Goal: Task Accomplishment & Management: Manage account settings

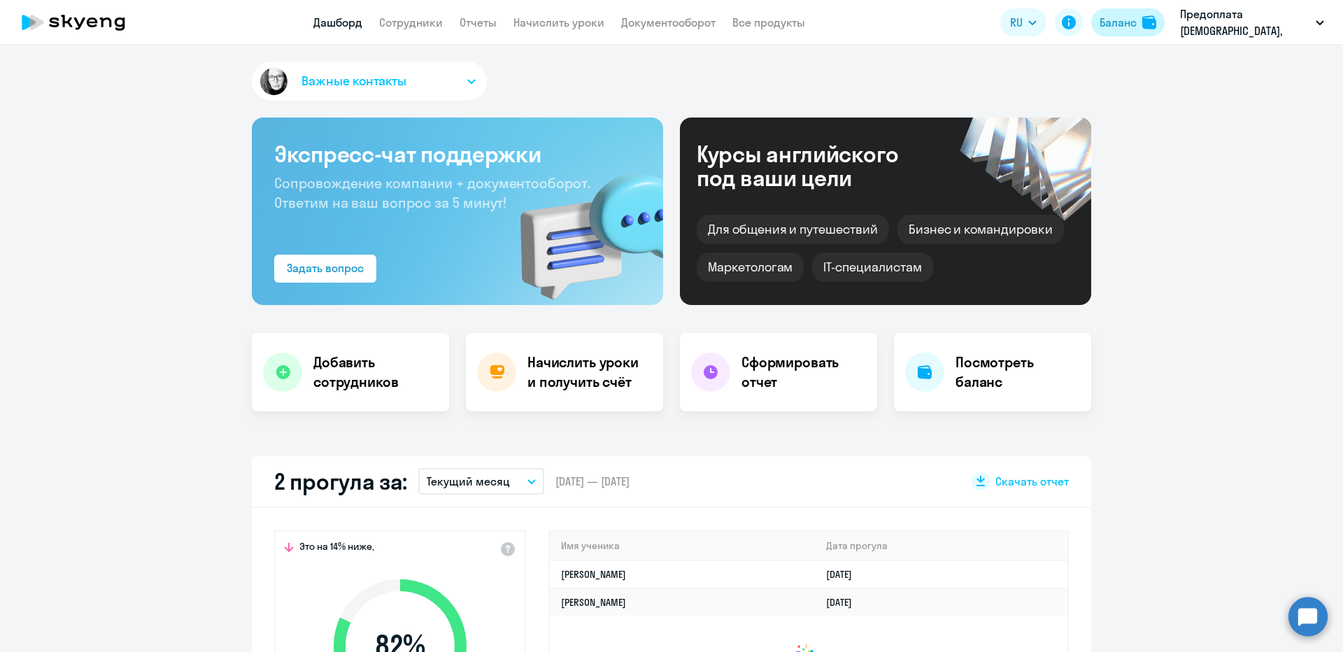
click at [1125, 22] on div "Баланс" at bounding box center [1118, 22] width 37 height 17
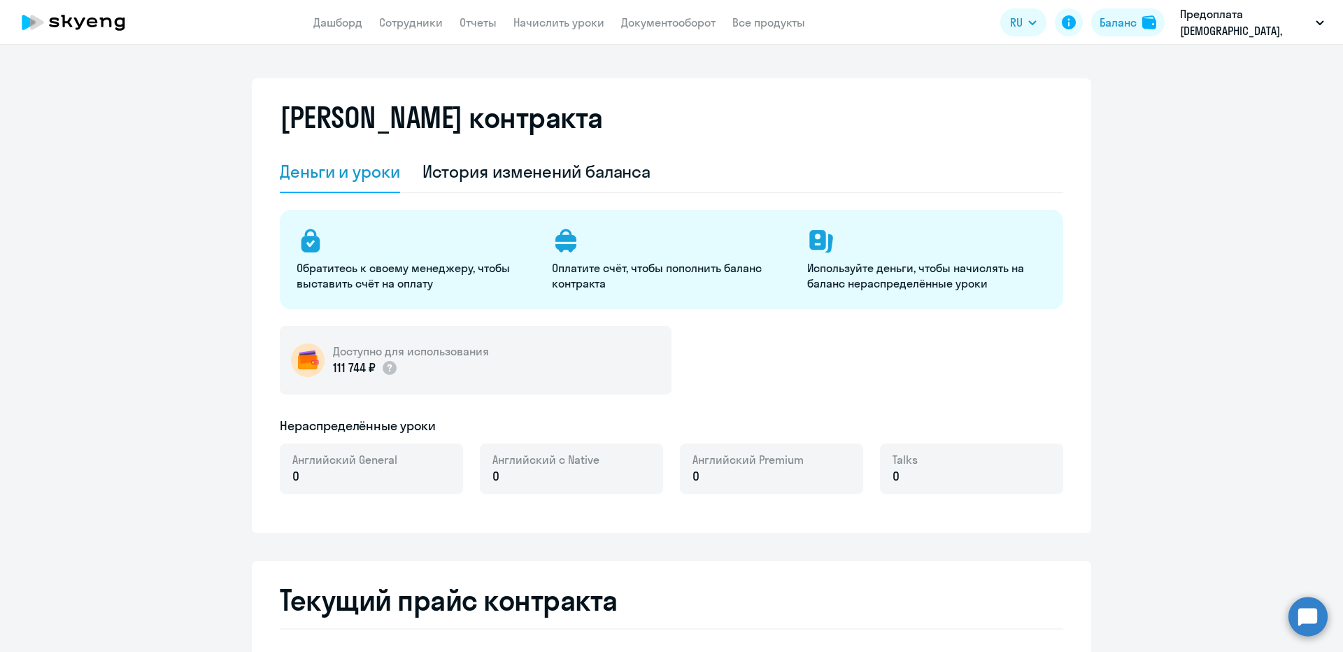
select select "english_adult_not_native_speaker"
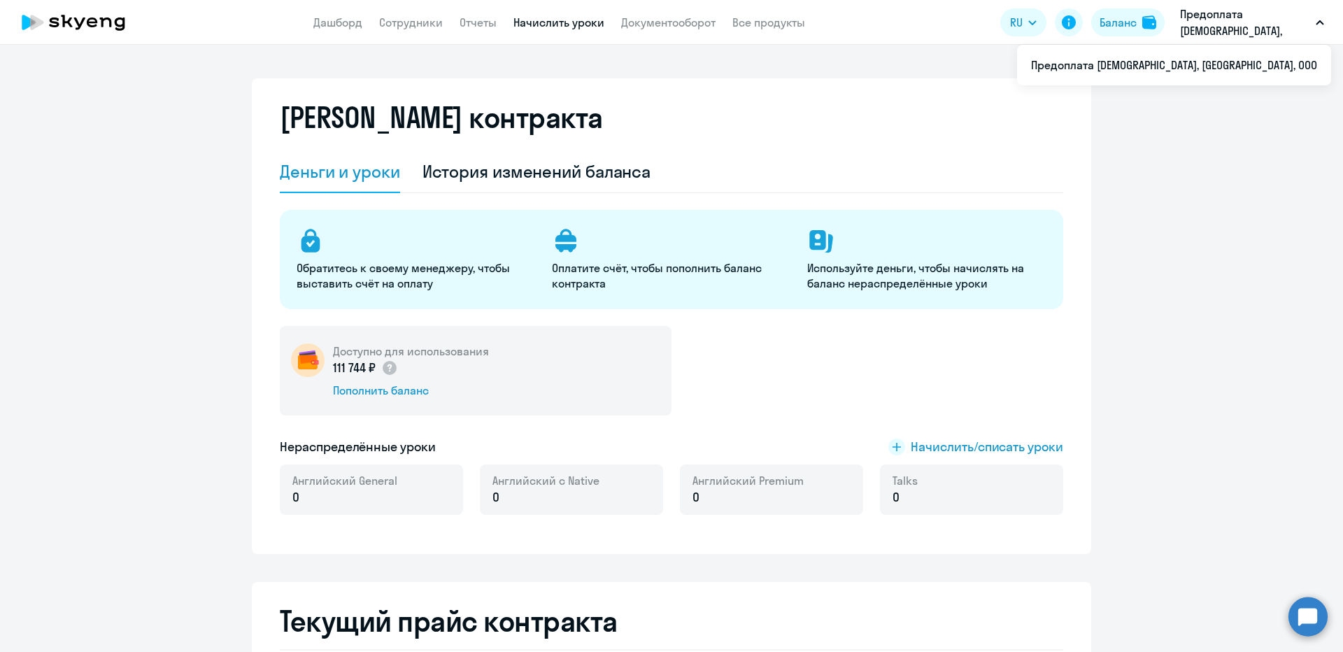
click at [576, 19] on link "Начислить уроки" at bounding box center [558, 22] width 91 height 14
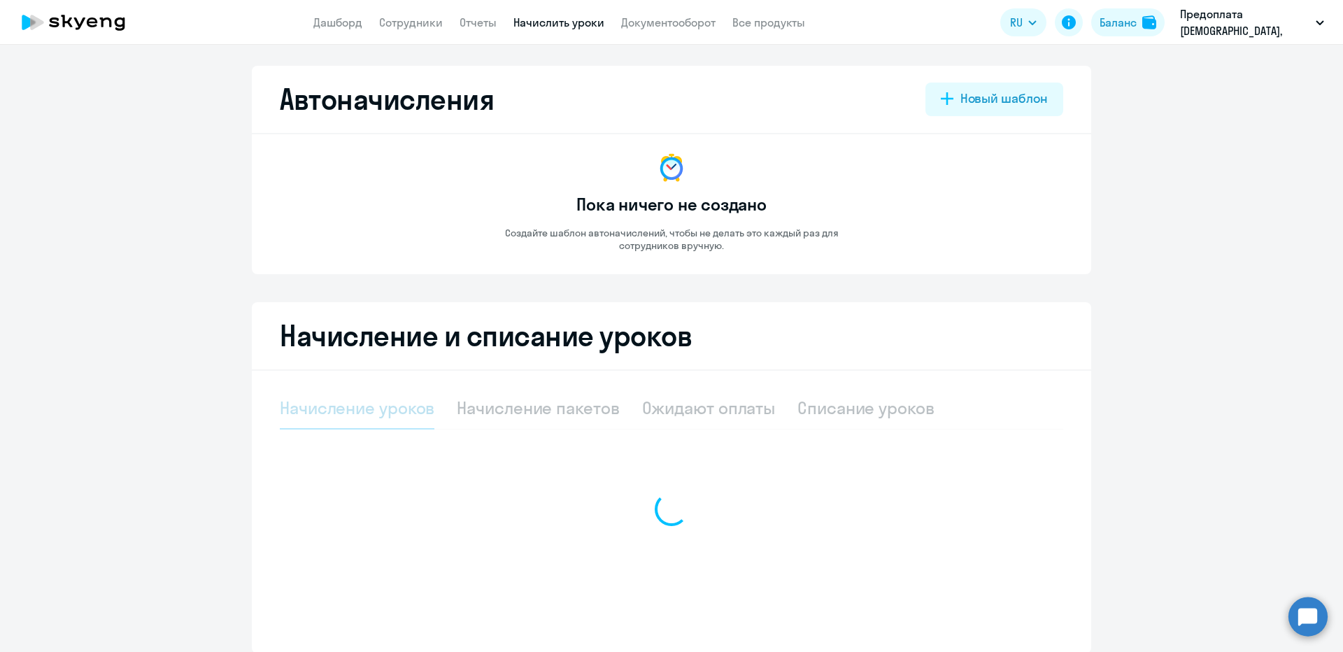
select select "10"
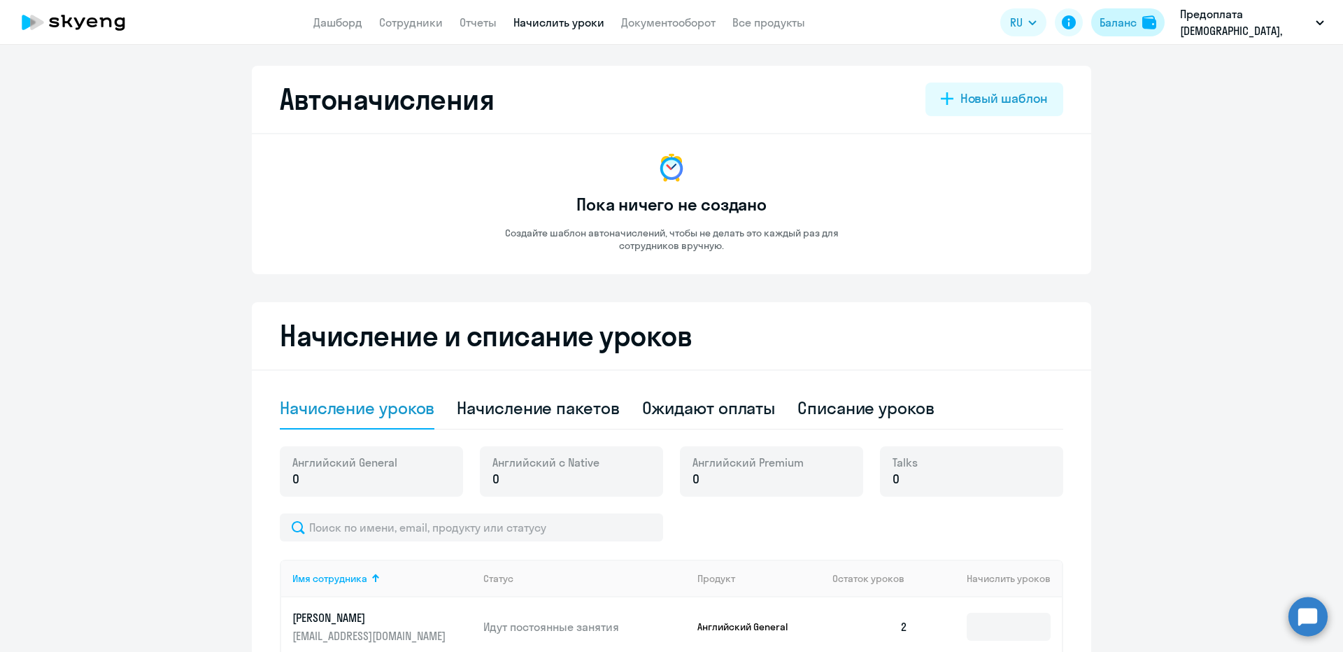
click at [1125, 26] on div "Баланс" at bounding box center [1118, 22] width 37 height 17
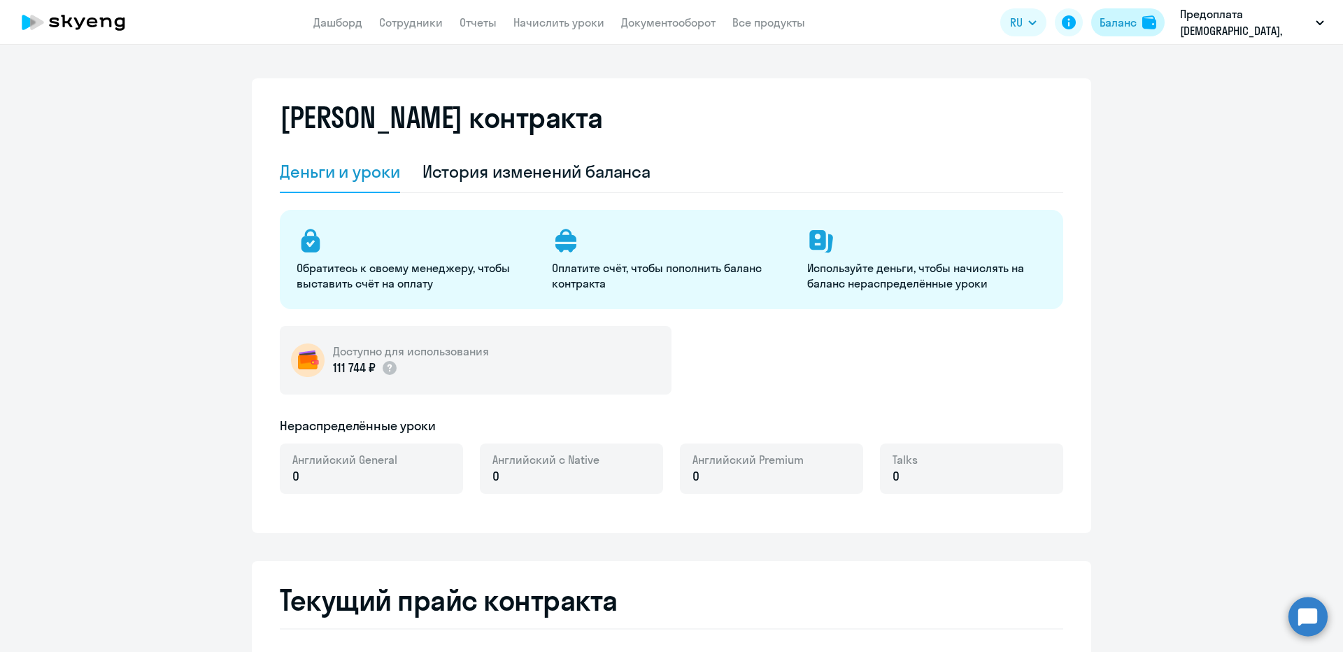
select select "english_adult_not_native_speaker"
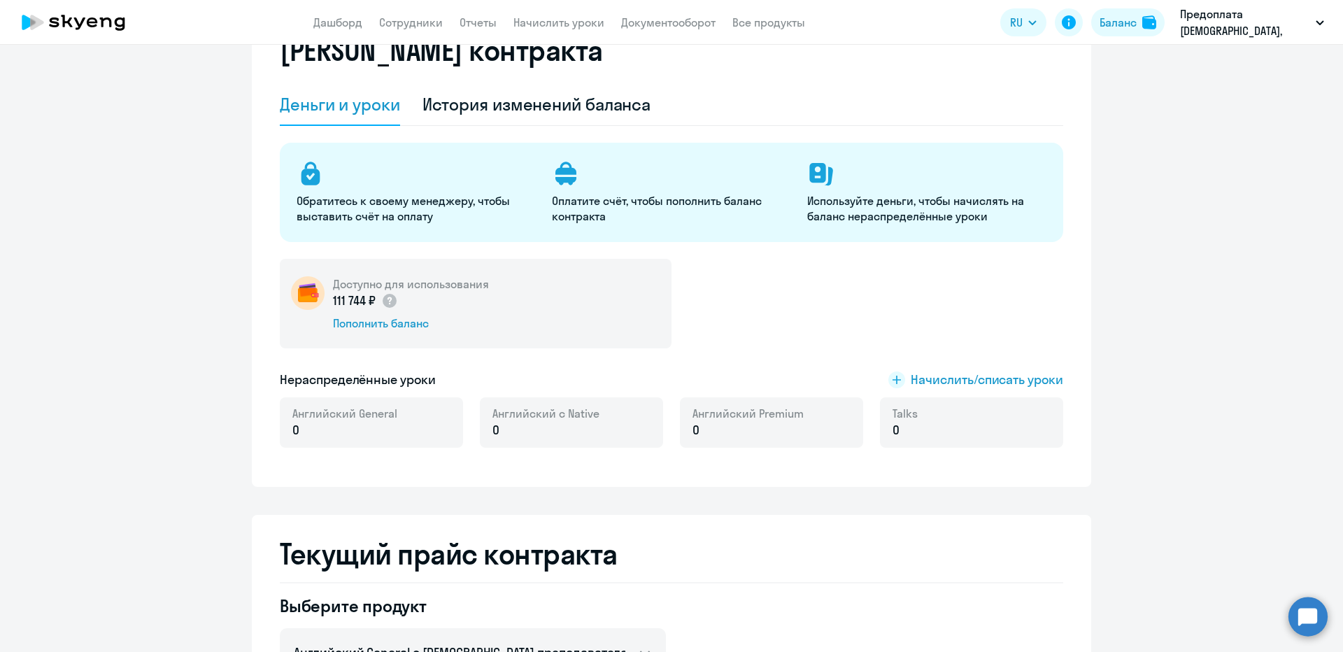
scroll to position [168, 0]
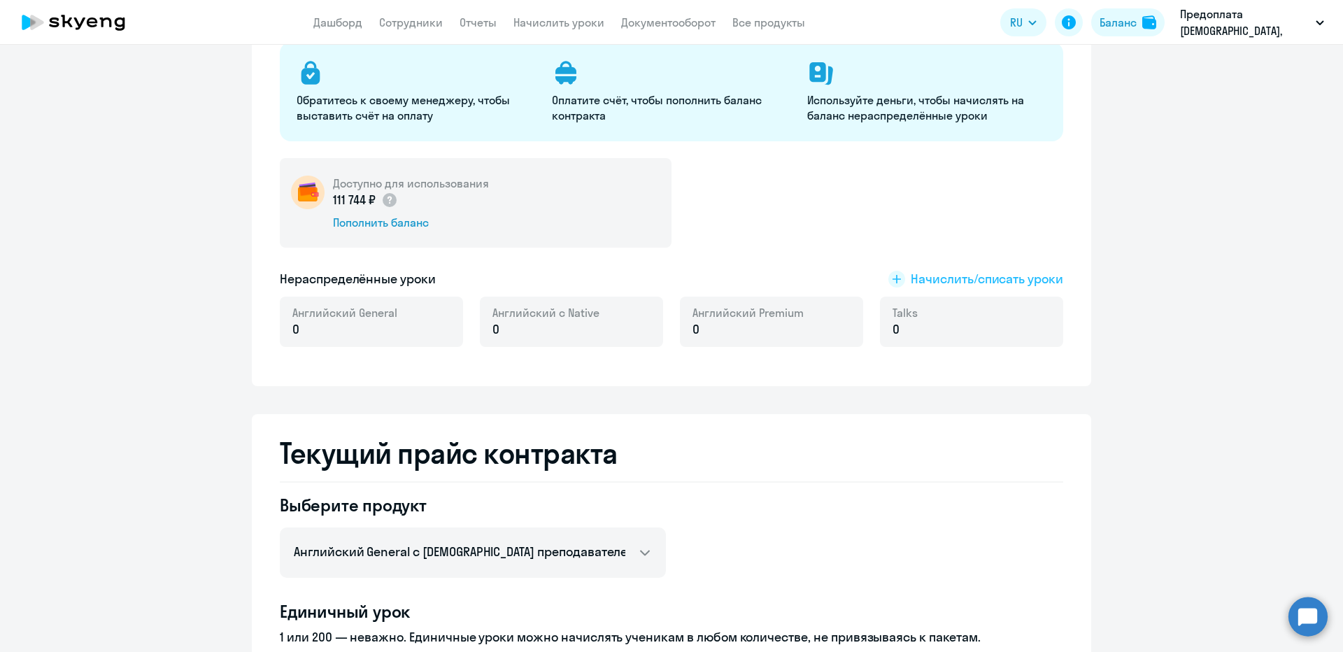
click at [1022, 284] on span "Начислить/списать уроки" at bounding box center [987, 279] width 152 height 18
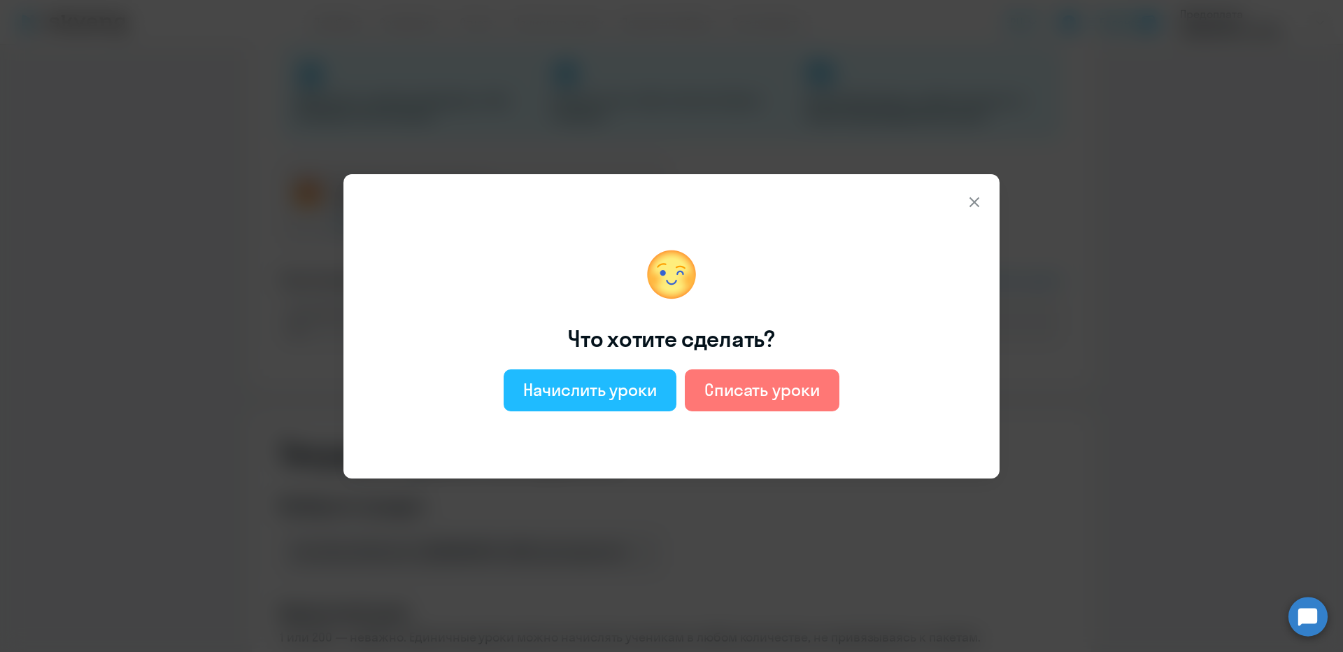
click at [618, 397] on div "Начислить уроки" at bounding box center [590, 389] width 134 height 22
select select "english_adult_not_native_speaker"
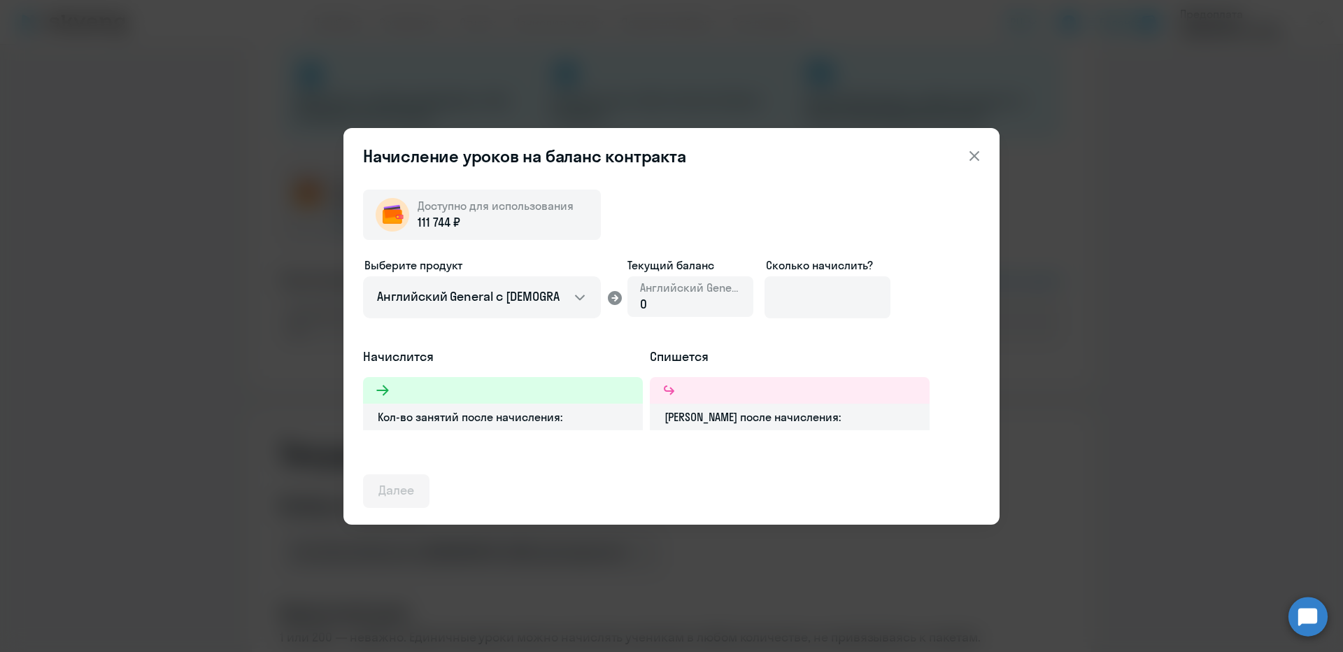
click at [506, 420] on div "Кол-во занятий после начисления:" at bounding box center [503, 417] width 280 height 27
click at [661, 299] on div "0" at bounding box center [690, 304] width 101 height 18
click at [804, 296] on input at bounding box center [827, 297] width 126 height 42
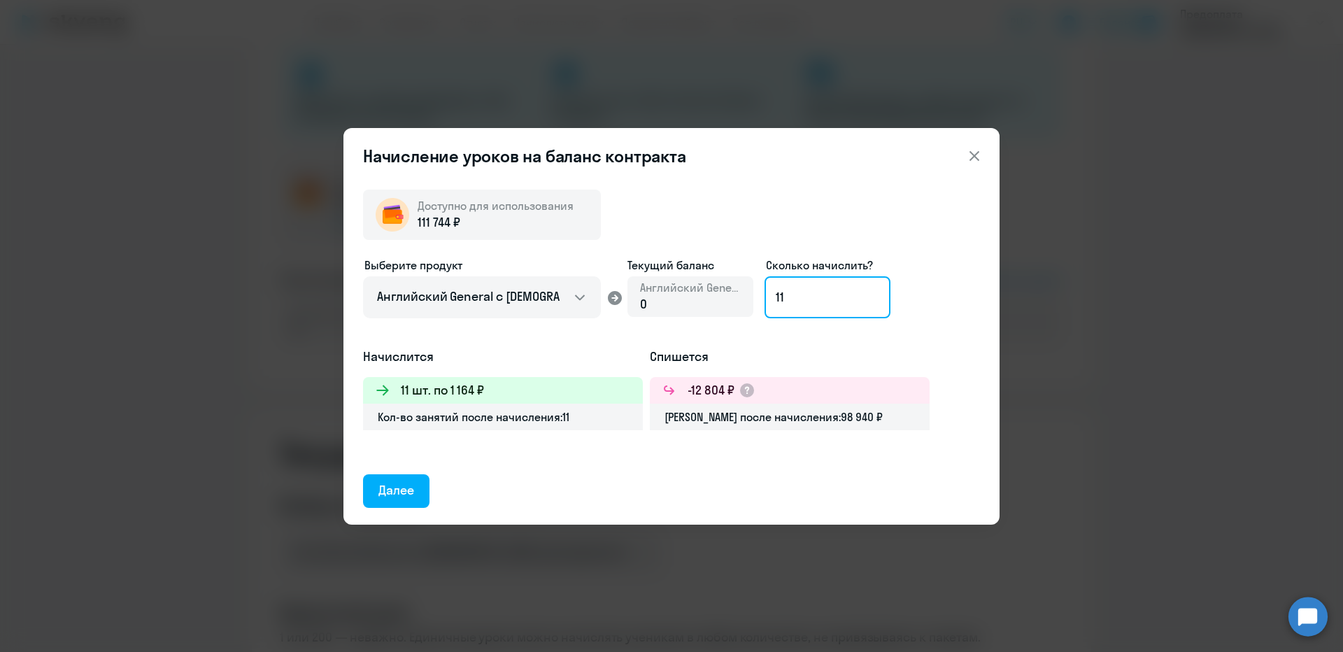
type input "1"
type input "8"
type input "9"
type input "96"
click at [405, 497] on div "Далее" at bounding box center [396, 490] width 36 height 18
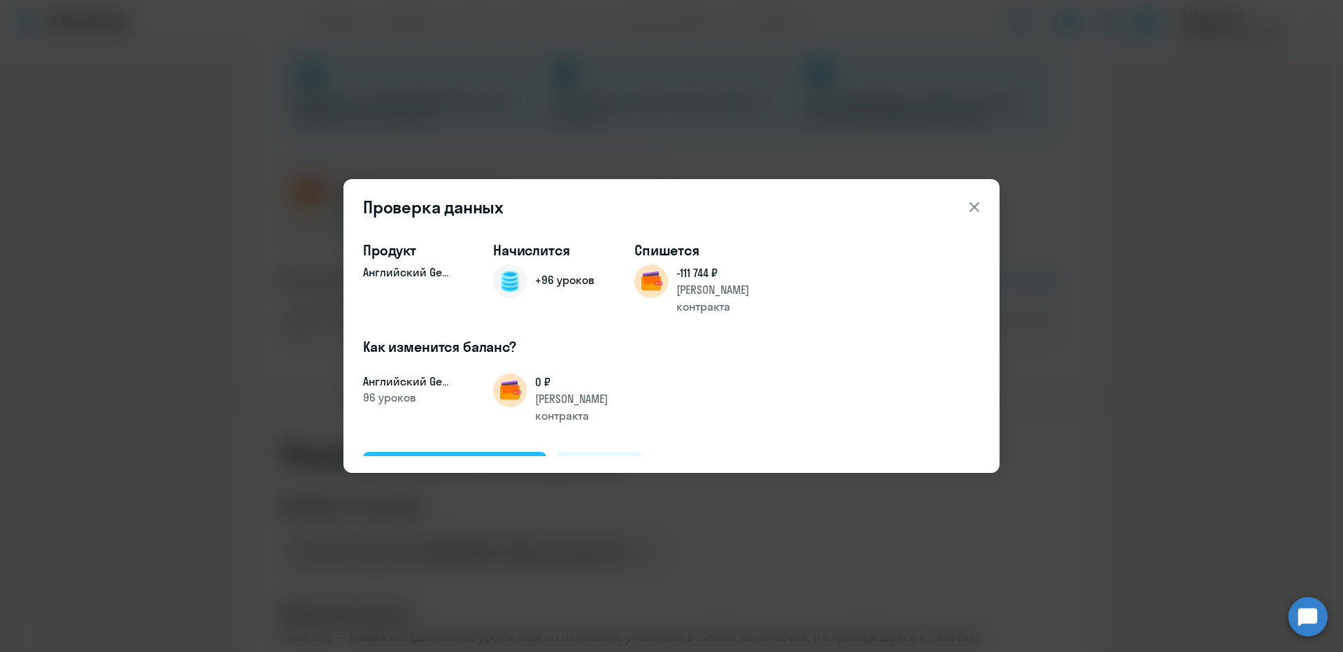
click at [484, 459] on div "Подтвердить и начислить" at bounding box center [454, 468] width 152 height 18
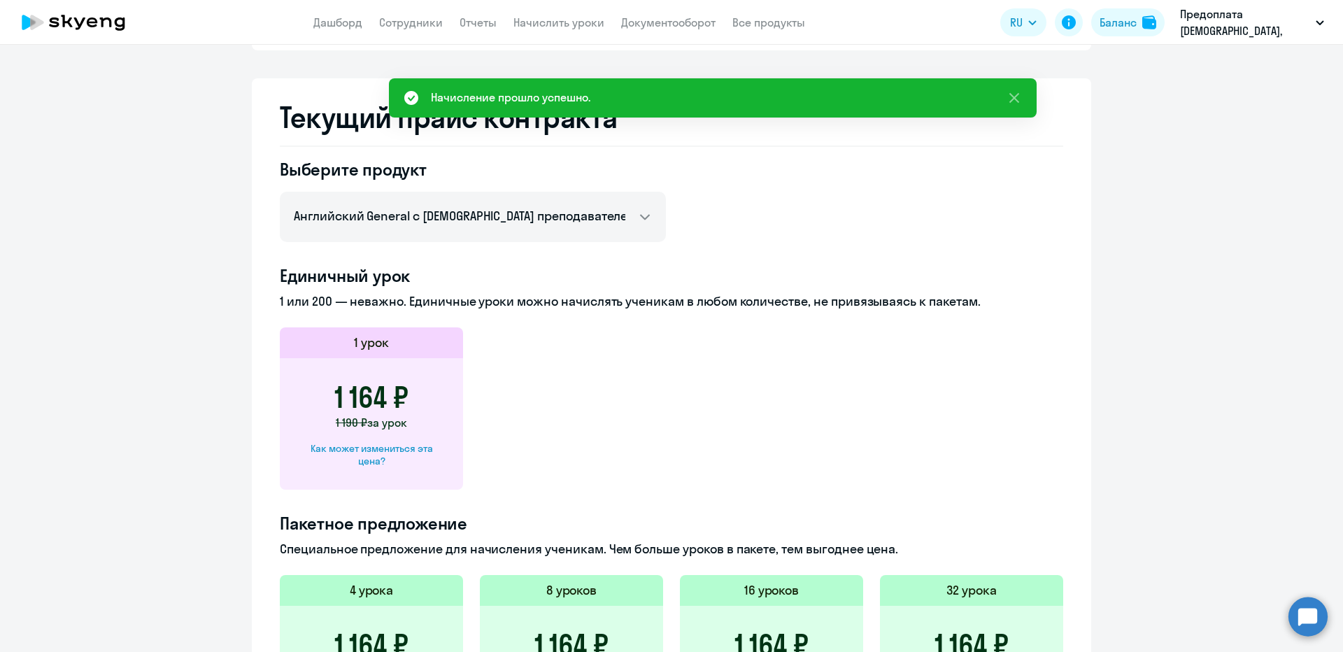
scroll to position [0, 0]
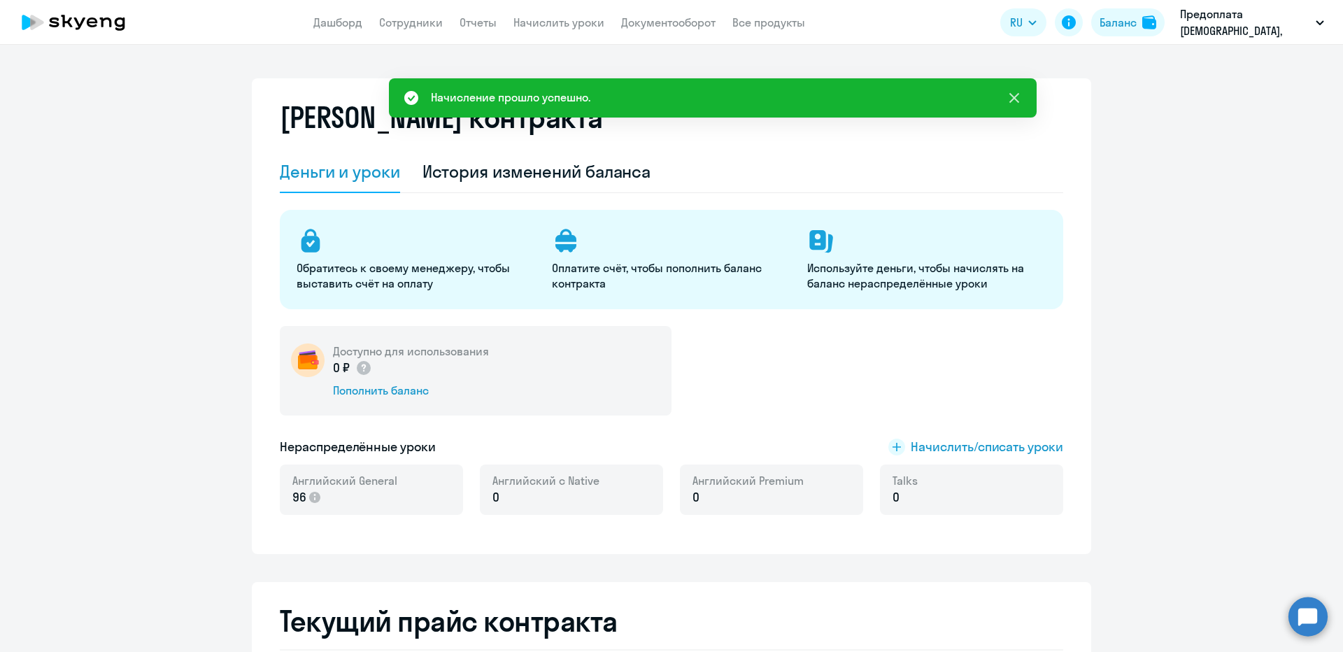
click at [1015, 97] on icon at bounding box center [1014, 98] width 10 height 10
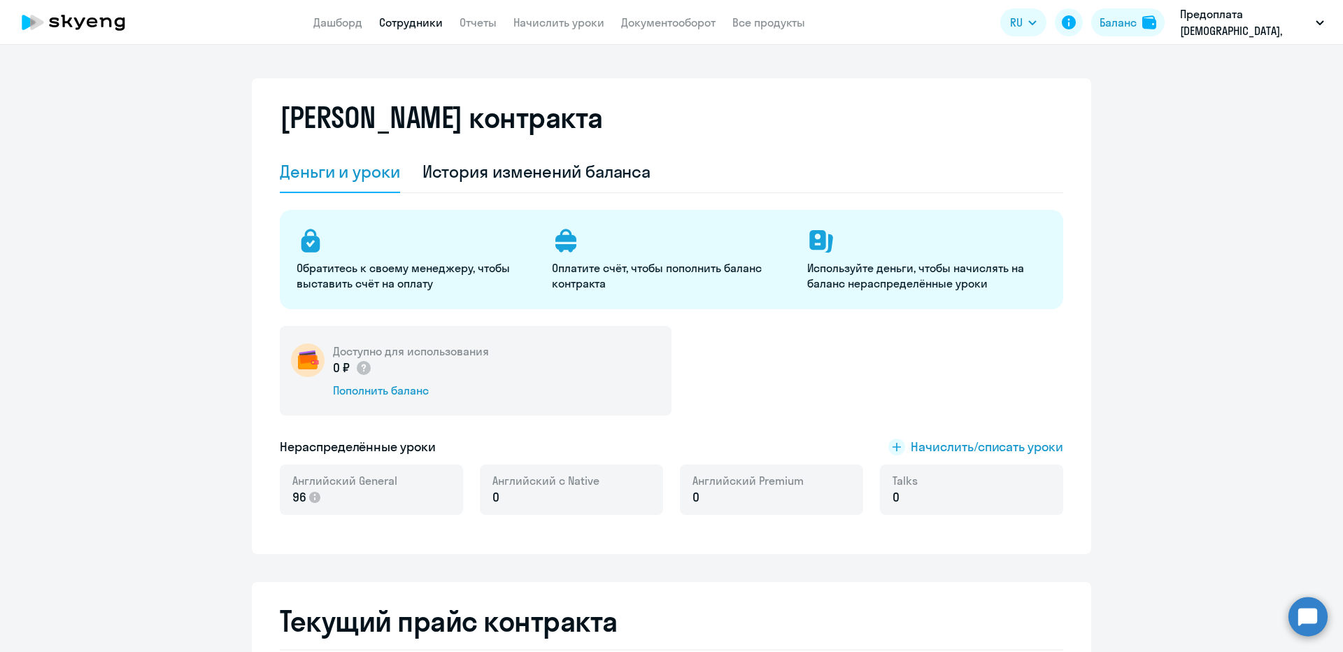
click at [404, 22] on link "Сотрудники" at bounding box center [411, 22] width 64 height 14
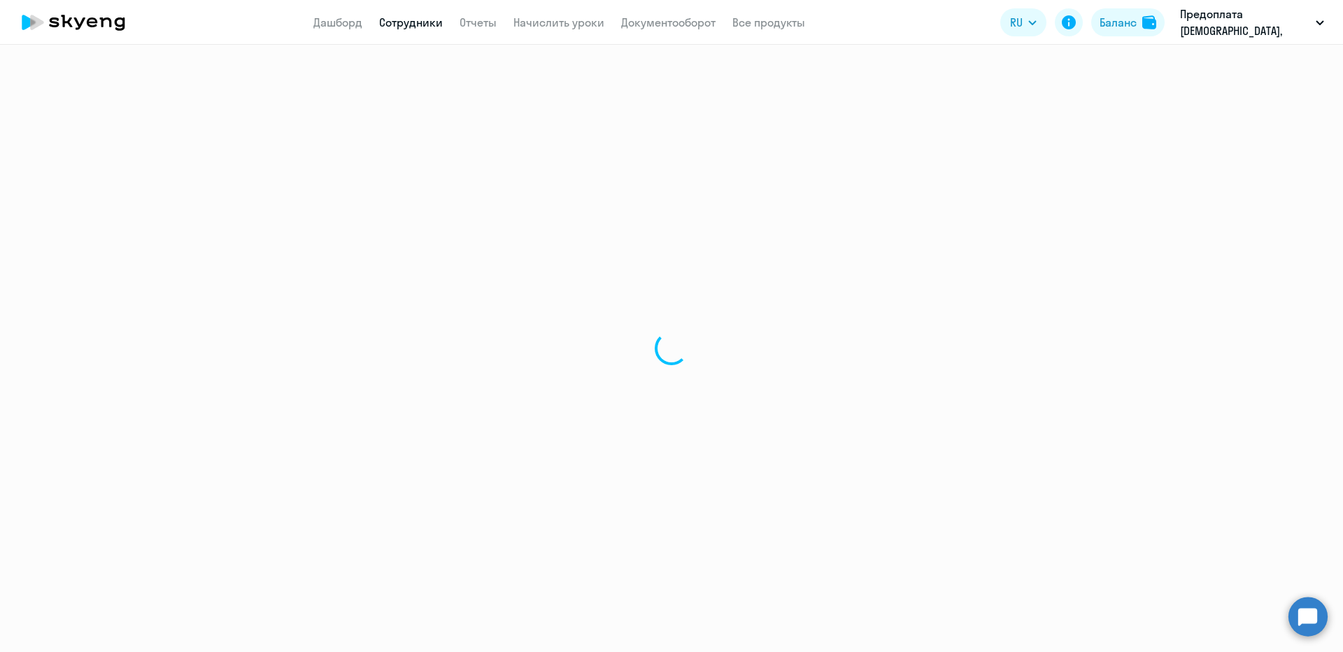
select select "30"
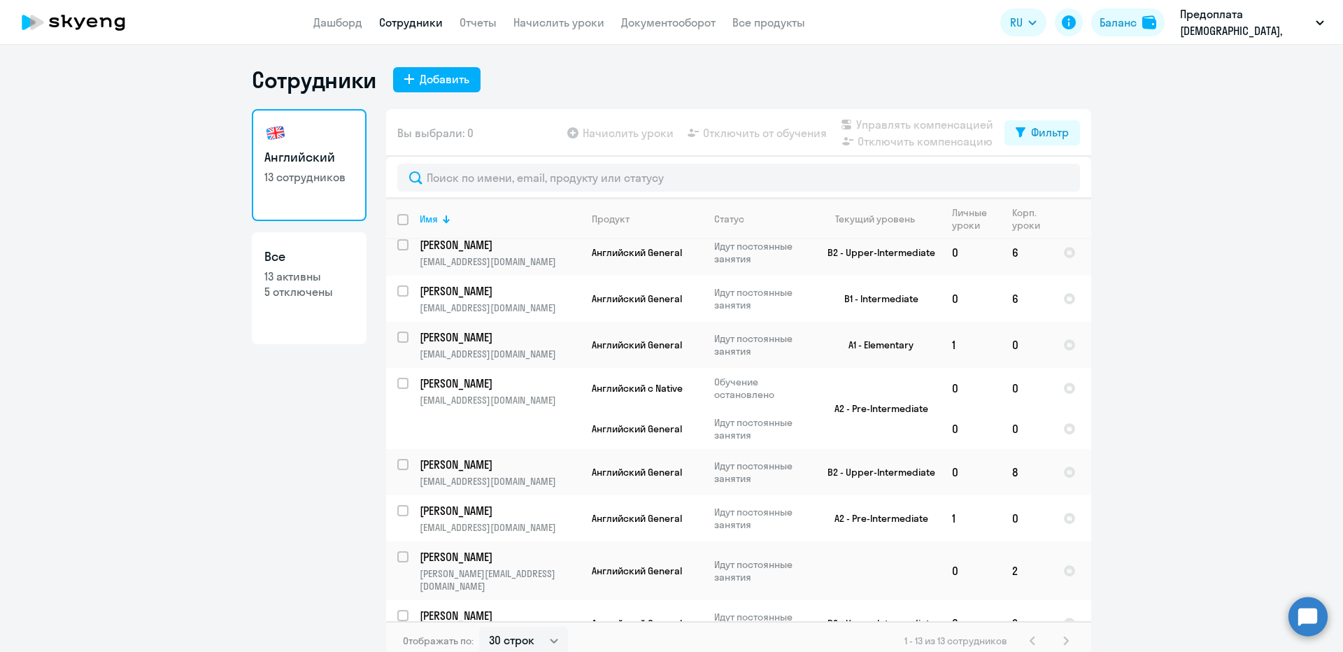
scroll to position [8, 0]
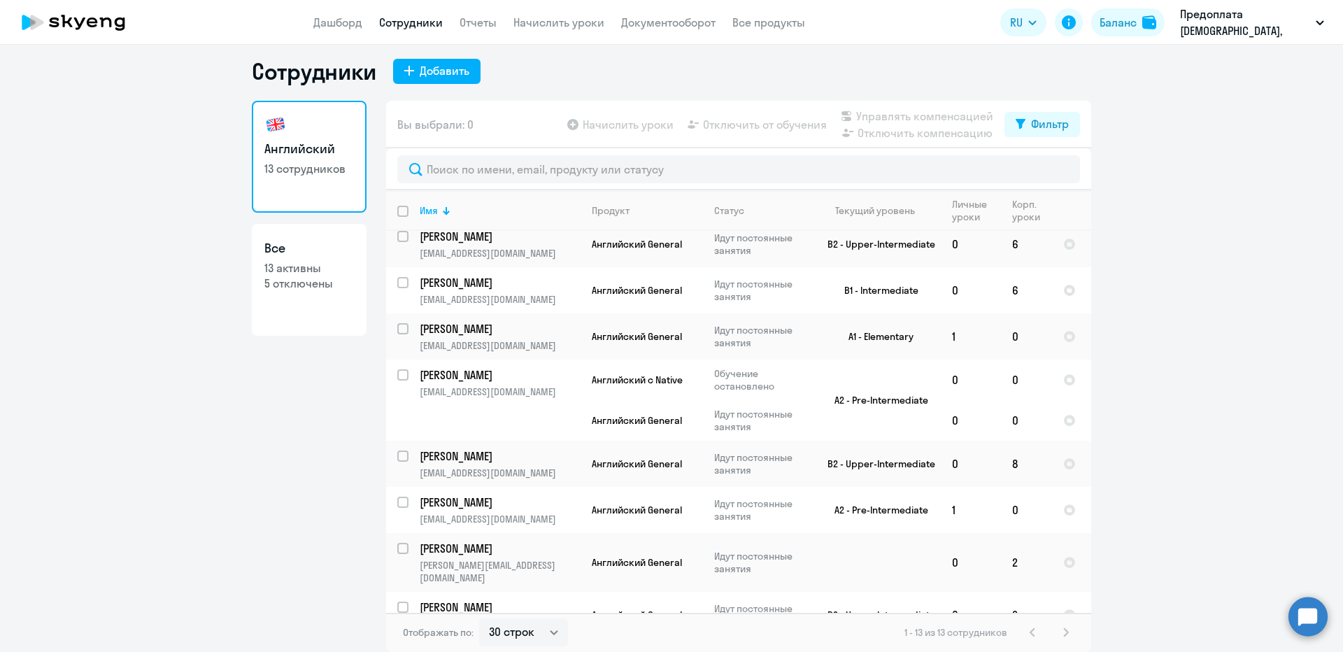
click at [1067, 626] on div "1 - 13 из 13 сотрудников" at bounding box center [989, 632] width 170 height 17
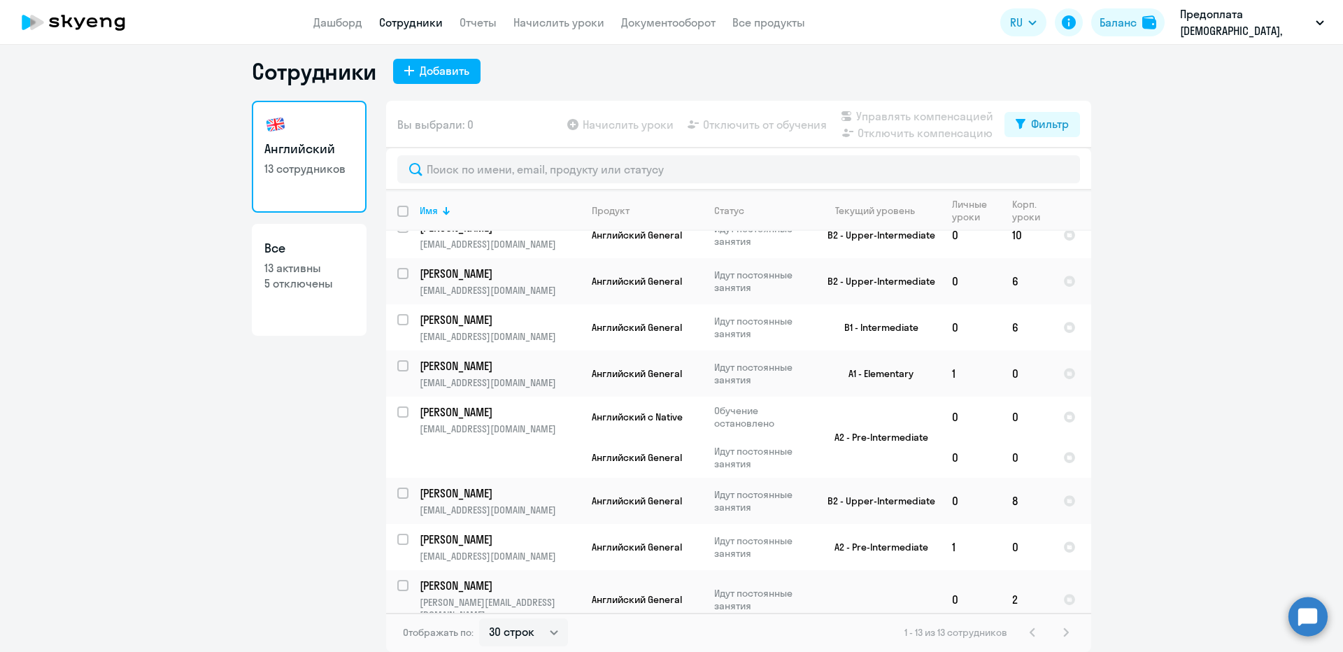
scroll to position [288, 0]
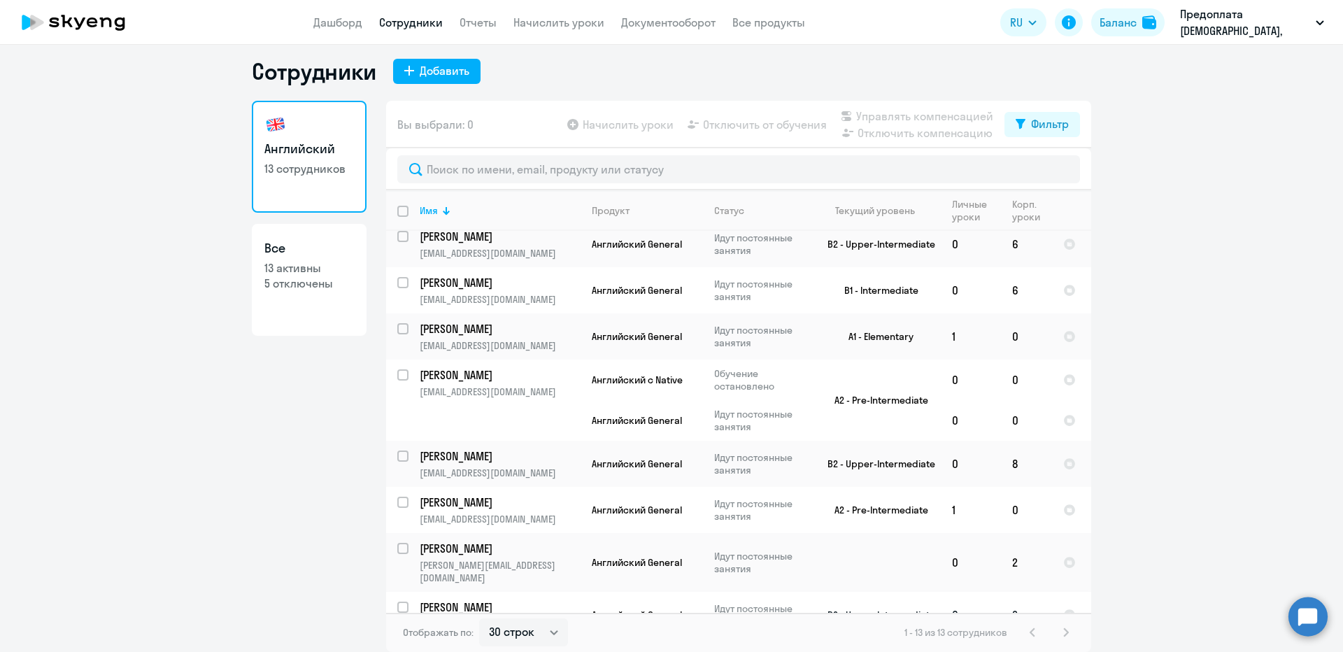
click at [1009, 592] on td "2" at bounding box center [1026, 615] width 51 height 46
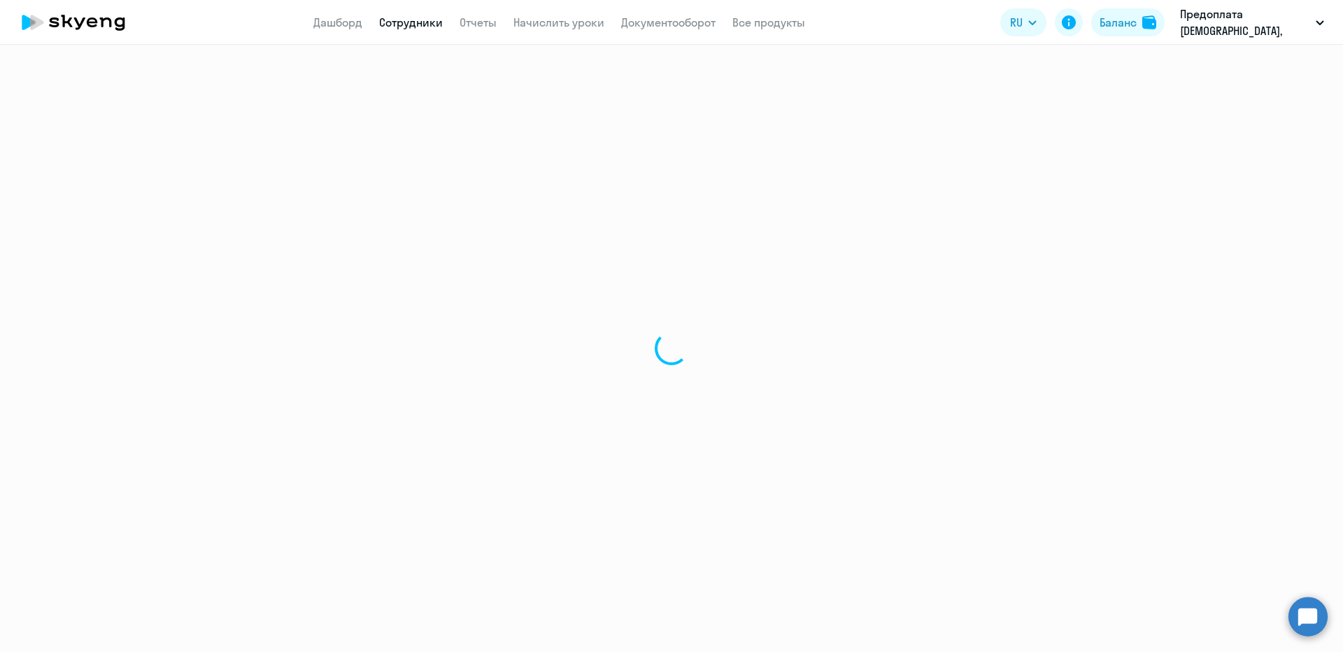
select select "english"
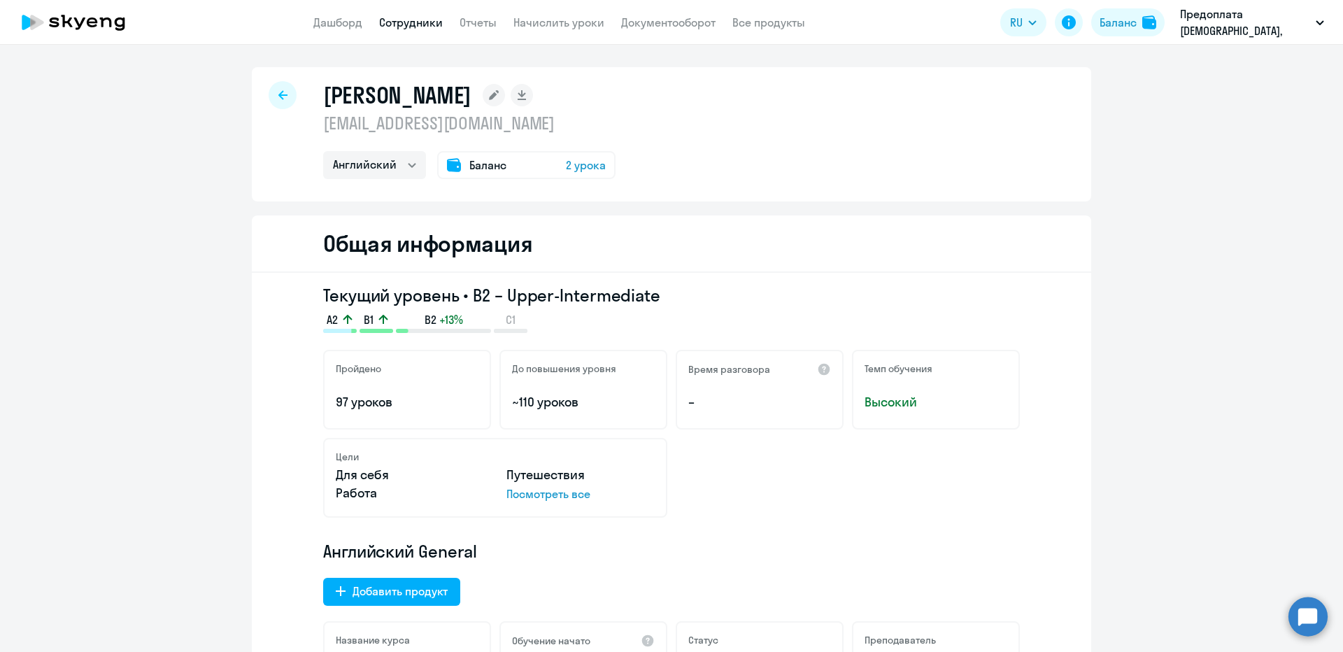
select select "30"
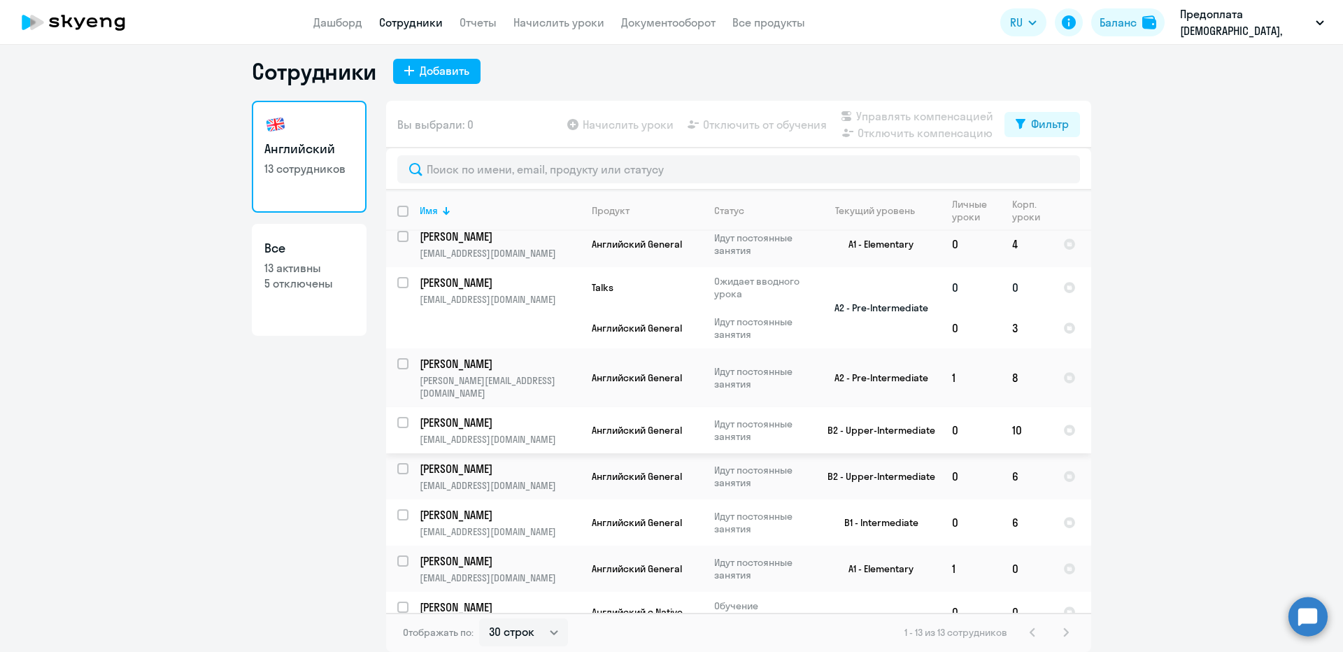
scroll to position [36, 0]
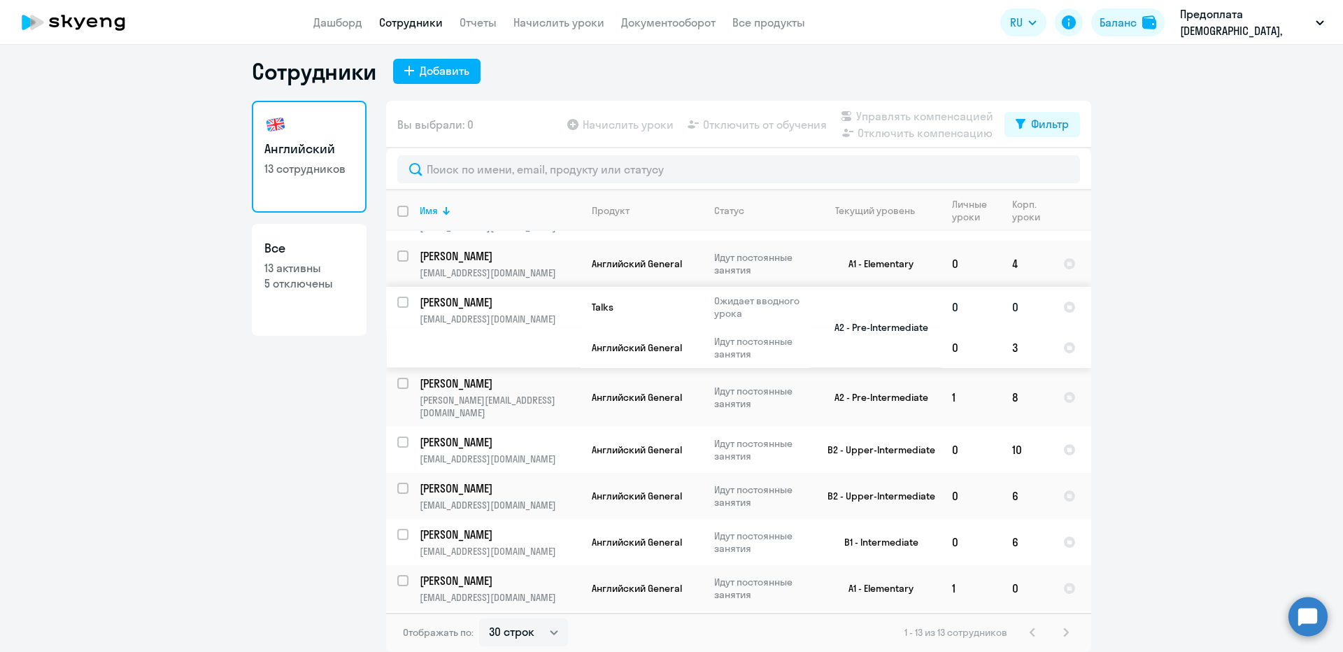
click at [867, 333] on td "A2 - Pre-Intermediate" at bounding box center [876, 327] width 130 height 81
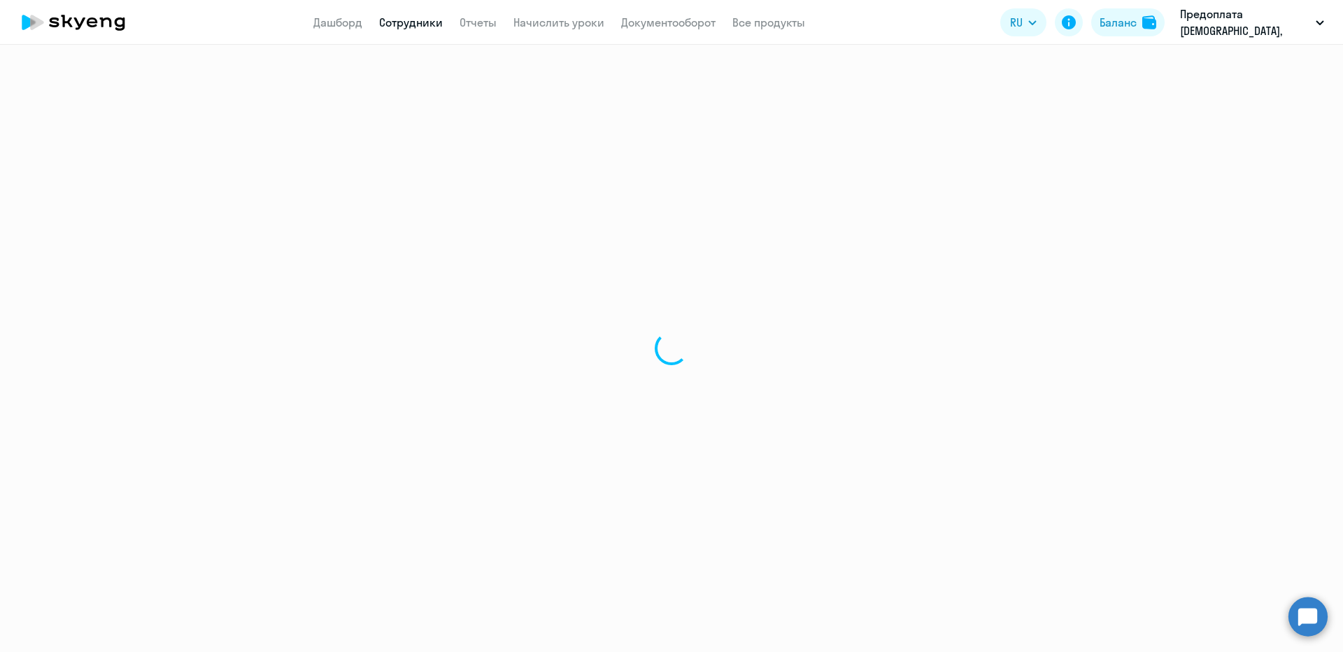
select select "english"
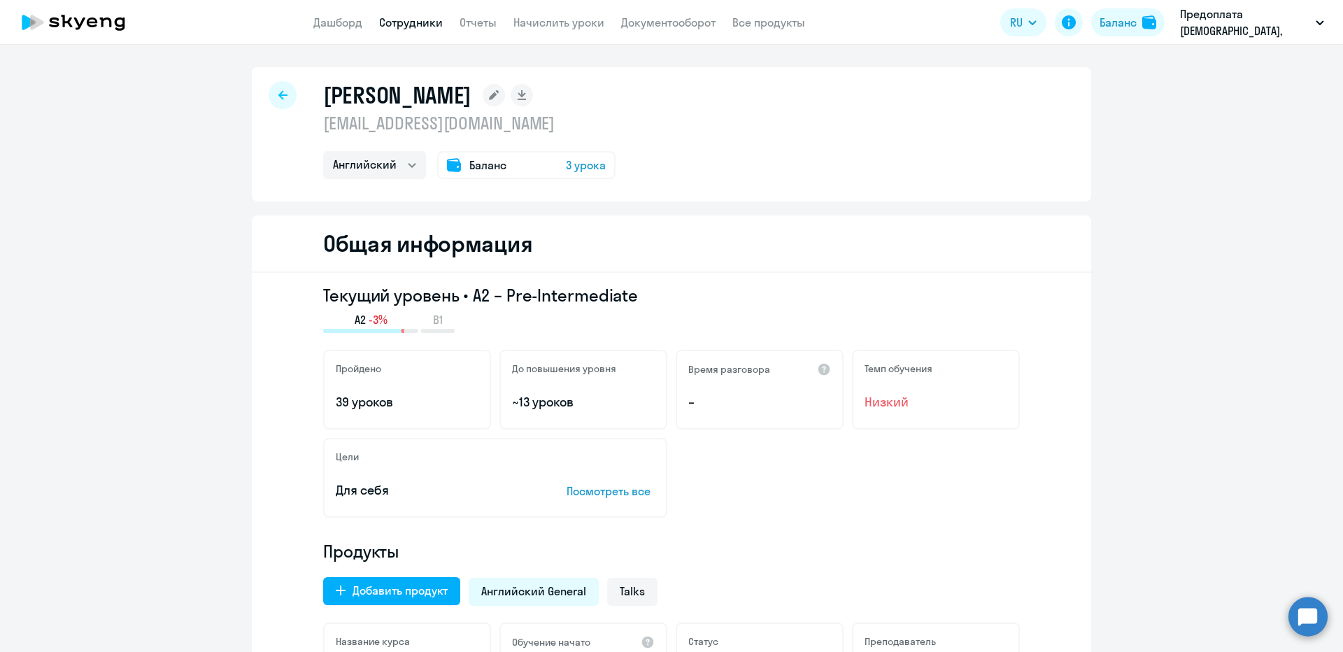
select select "30"
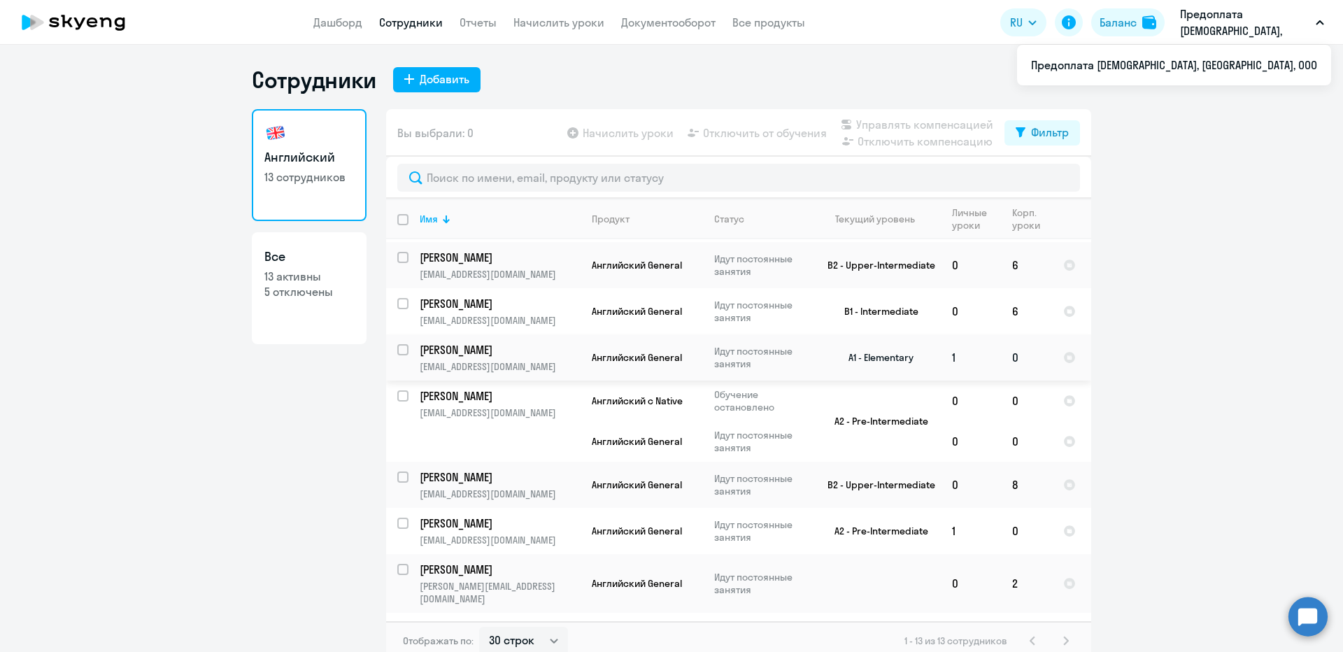
scroll to position [288, 0]
